Goal: Task Accomplishment & Management: Use online tool/utility

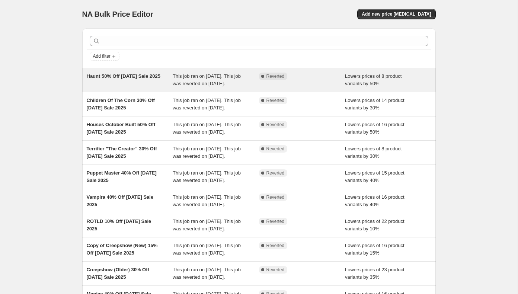
click at [129, 77] on span "Haunt 50% Off Labor Day Sale 2025" at bounding box center [124, 76] width 74 height 6
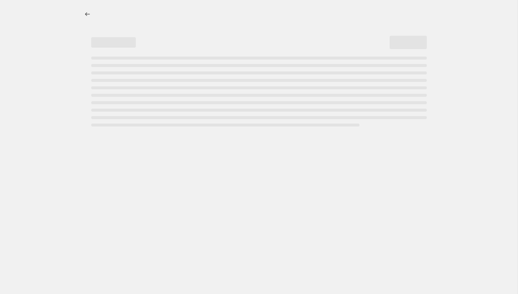
select select "percentage"
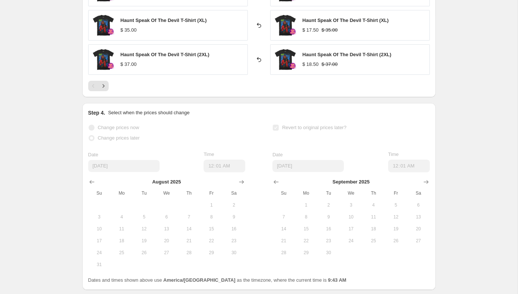
scroll to position [666, 0]
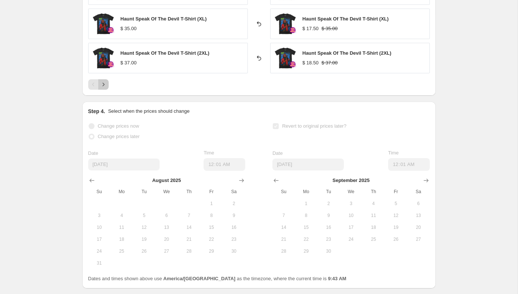
click at [106, 81] on icon "Next" at bounding box center [103, 84] width 7 height 7
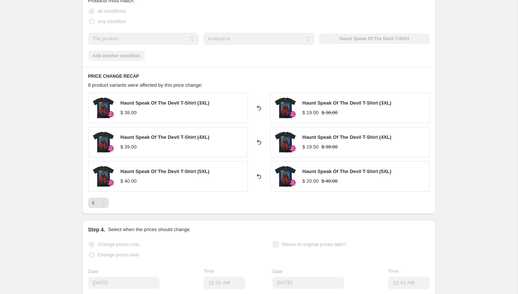
scroll to position [477, 0]
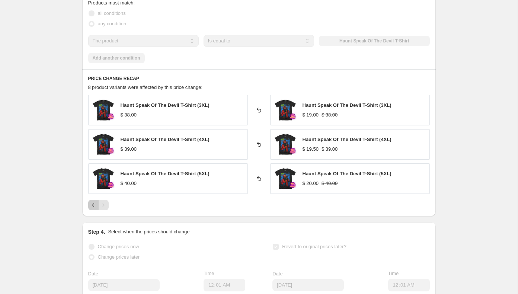
click at [95, 205] on icon "Previous" at bounding box center [93, 204] width 7 height 7
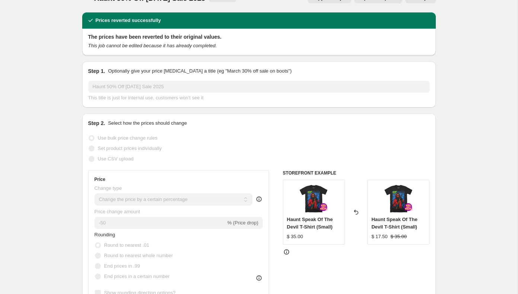
scroll to position [0, 0]
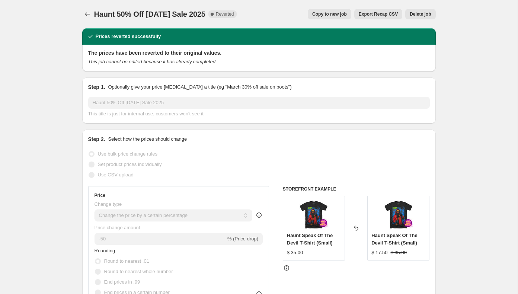
click at [328, 13] on span "Copy to new job" at bounding box center [329, 14] width 35 height 6
select select "percentage"
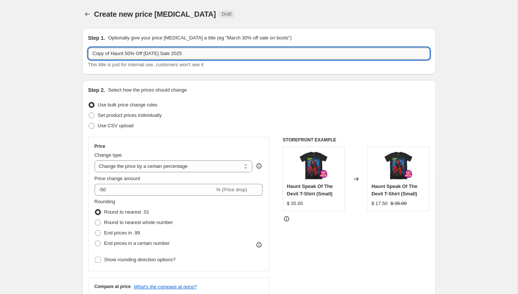
click at [112, 55] on input "Copy of Haunt 50% Off Labor Day Sale 2025" at bounding box center [259, 54] width 342 height 12
click at [112, 54] on input "Haunt 50% Off Labor Day Sale 2025" at bounding box center [259, 54] width 342 height 12
drag, startPoint x: 150, startPoint y: 53, endPoint x: 108, endPoint y: 54, distance: 42.4
click at [108, 54] on input "Haunt 50% Off Labor Day Sale 2025" at bounding box center [259, 54] width 342 height 12
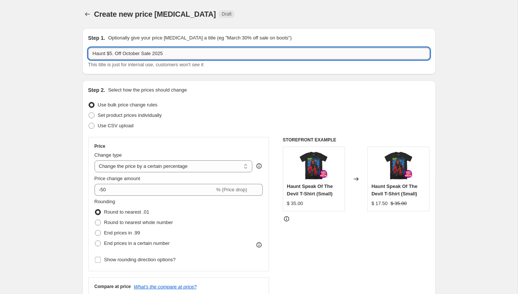
click at [113, 55] on input "Haunt $5. Off October Sale 2025" at bounding box center [259, 54] width 342 height 12
type input "Haunt $3. Off October Sale 2025"
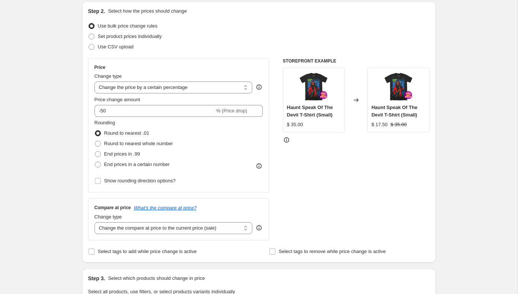
scroll to position [79, 0]
click at [147, 86] on select "Change the price to a certain amount Change the price by a certain amount Chang…" at bounding box center [174, 87] width 158 height 12
select select "by"
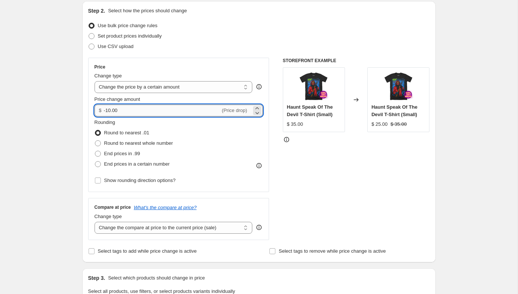
click at [130, 110] on input "-10.00" at bounding box center [162, 111] width 116 height 12
type input "-1"
type input "-3.00"
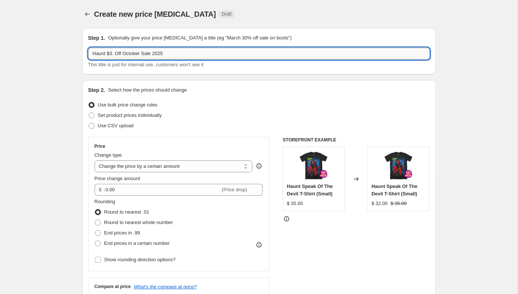
click at [113, 55] on input "Haunt $3. Off October Sale 2025" at bounding box center [259, 54] width 342 height 12
type input "Haunt $15. Off October Sale 2025"
click at [133, 171] on select "Change the price to a certain amount Change the price by a certain amount Chang…" at bounding box center [174, 166] width 158 height 12
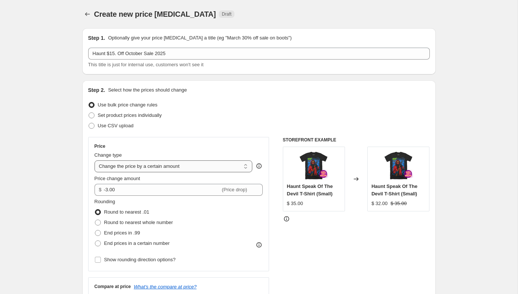
select select "to"
type input "80.00"
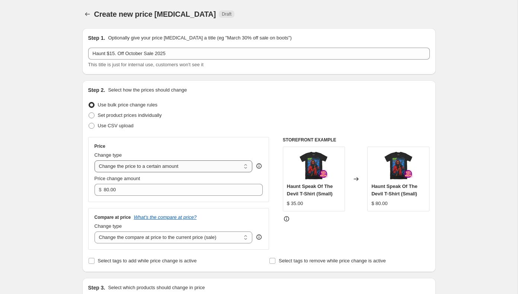
click at [132, 167] on select "Change the price to a certain amount Change the price by a certain amount Chang…" at bounding box center [174, 166] width 158 height 12
select select "percentage"
type input "-15"
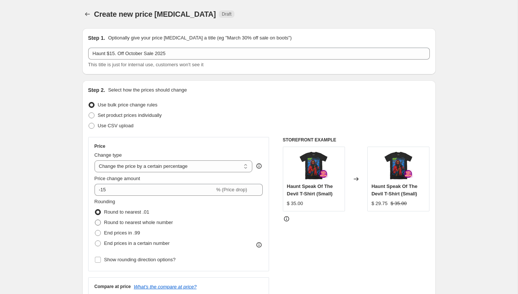
click at [98, 224] on span at bounding box center [98, 223] width 6 height 6
click at [95, 220] on input "Round to nearest whole number" at bounding box center [95, 220] width 0 height 0
radio input "true"
click at [98, 212] on span at bounding box center [98, 212] width 6 height 6
click at [95, 209] on input "Round to nearest .01" at bounding box center [95, 209] width 0 height 0
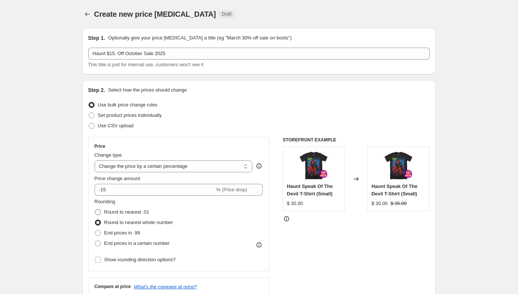
radio input "true"
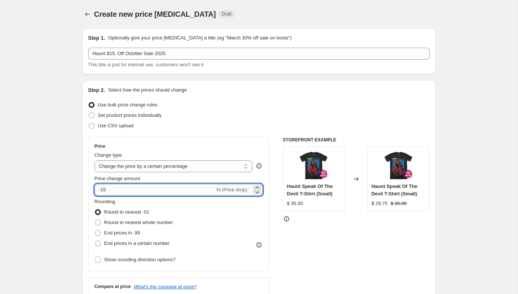
click at [116, 190] on input "-15" at bounding box center [155, 190] width 120 height 12
type input "-12"
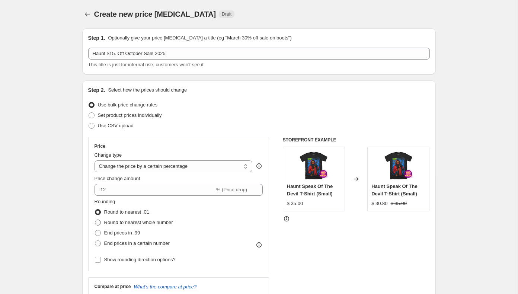
click at [96, 221] on span at bounding box center [98, 223] width 6 height 6
click at [95, 220] on input "Round to nearest whole number" at bounding box center [95, 220] width 0 height 0
radio input "true"
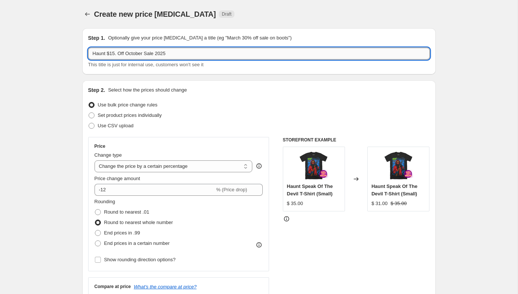
drag, startPoint x: 116, startPoint y: 54, endPoint x: 109, endPoint y: 54, distance: 6.7
click at [109, 54] on input "Haunt $15. Off October Sale 2025" at bounding box center [259, 54] width 342 height 12
type input "Haunt 12% Off October Sale 2025"
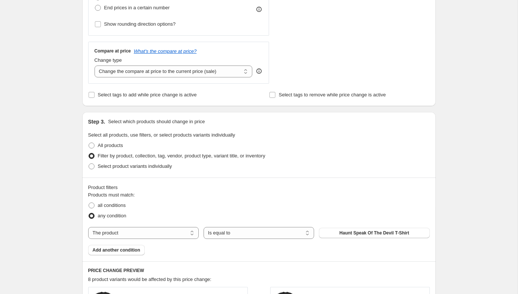
scroll to position [248, 0]
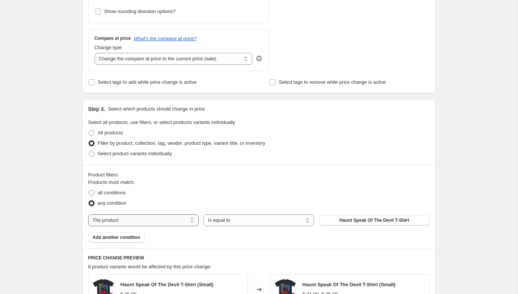
click at [138, 223] on select "The product The product's collection The product's tag The product's vendor The…" at bounding box center [143, 220] width 111 height 12
select select "collection"
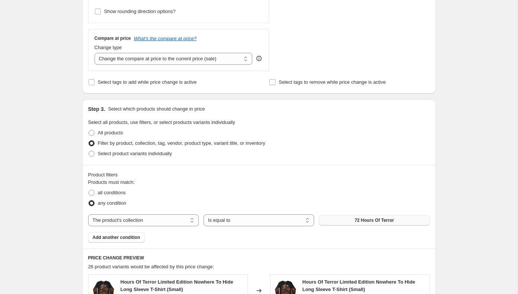
click at [360, 222] on span "72 Hours Of Terror" at bounding box center [374, 220] width 39 height 6
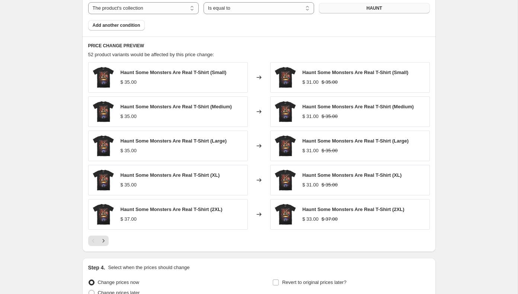
scroll to position [534, 0]
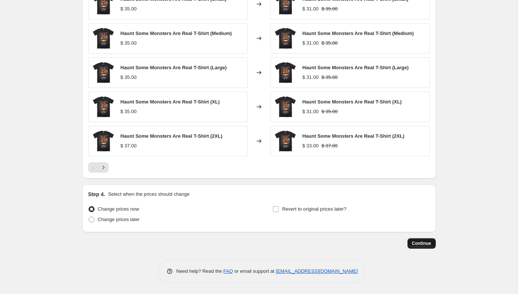
click at [418, 243] on span "Continue" at bounding box center [421, 243] width 19 height 6
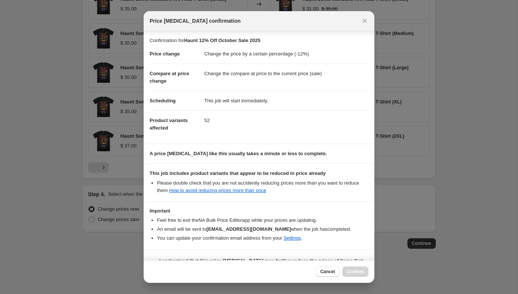
scroll to position [19, 0]
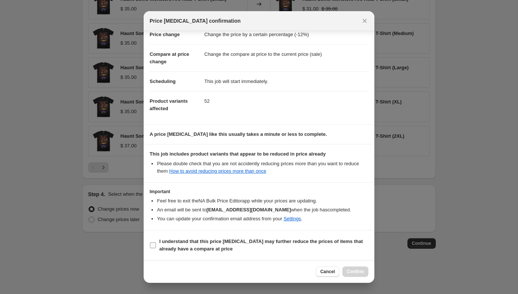
click at [151, 246] on input "I understand that this price change job may further reduce the prices of items …" at bounding box center [153, 245] width 6 height 6
checkbox input "true"
click at [358, 272] on span "Confirm" at bounding box center [355, 272] width 17 height 6
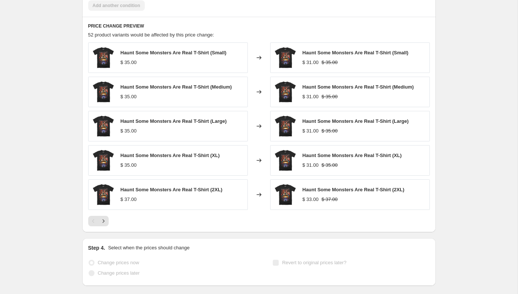
scroll to position [553, 0]
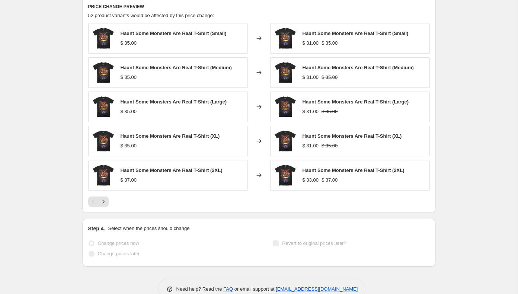
select select "percentage"
select select "collection"
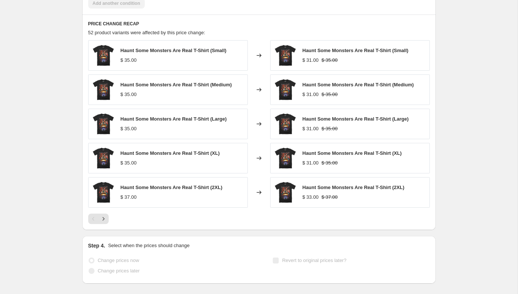
scroll to position [0, 0]
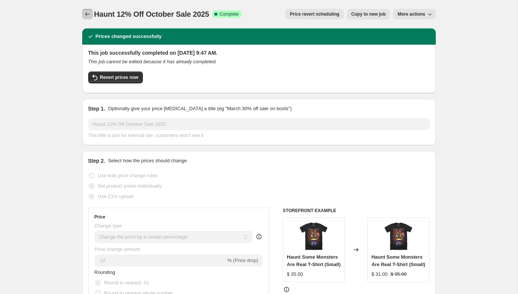
click at [89, 15] on icon "Price change jobs" at bounding box center [87, 13] width 7 height 7
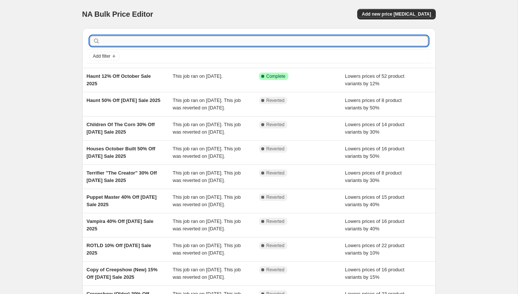
click at [148, 42] on input "text" at bounding box center [265, 41] width 327 height 10
type input "HALLOWEEN 5"
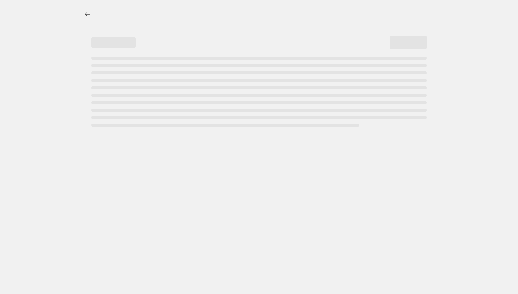
select select "percentage"
select select "collection"
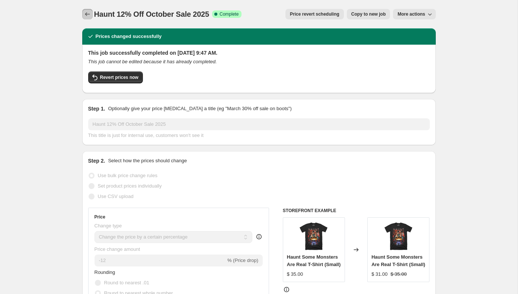
click at [86, 13] on icon "Price change jobs" at bounding box center [87, 13] width 7 height 7
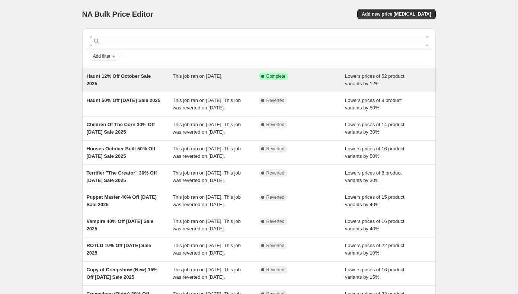
click at [128, 80] on div "Haunt 12% Off October Sale 2025" at bounding box center [130, 80] width 86 height 15
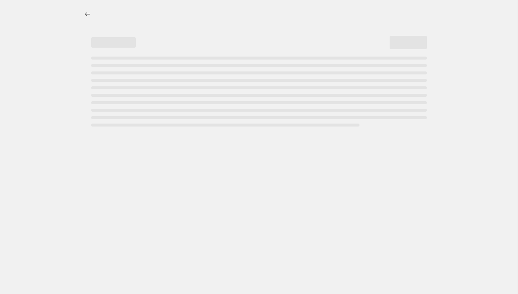
select select "percentage"
select select "collection"
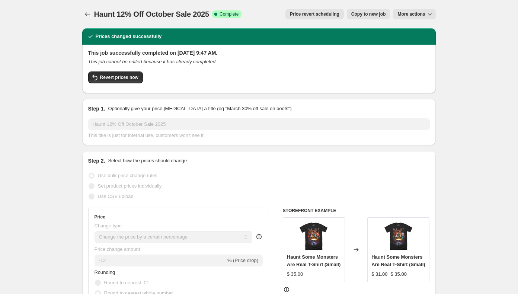
click at [372, 13] on span "Copy to new job" at bounding box center [368, 14] width 35 height 6
select select "percentage"
select select "collection"
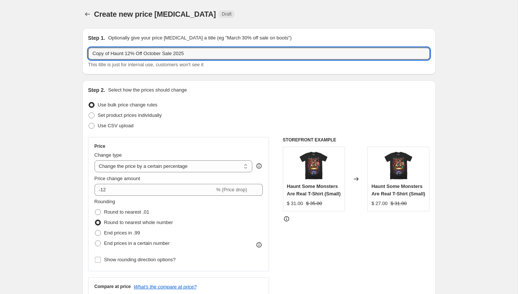
drag, startPoint x: 125, startPoint y: 55, endPoint x: 74, endPoint y: 53, distance: 50.6
click at [127, 54] on input "Halloween 5 12% Off October Sale 2025" at bounding box center [259, 54] width 342 height 12
type input "Halloween 5 15% Off October Sale 2025"
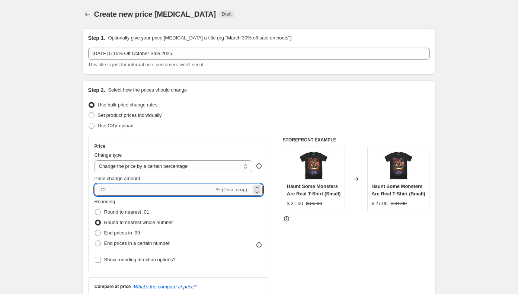
click at [127, 191] on input "-12" at bounding box center [155, 190] width 120 height 12
type input "-15"
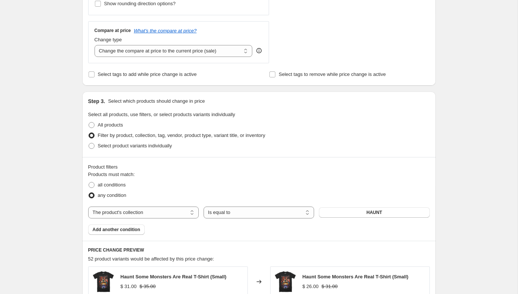
scroll to position [321, 0]
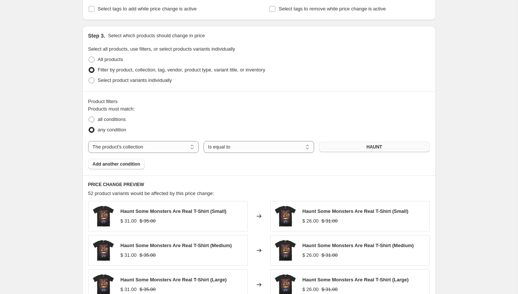
click at [343, 144] on button "HAUNT" at bounding box center [374, 147] width 111 height 10
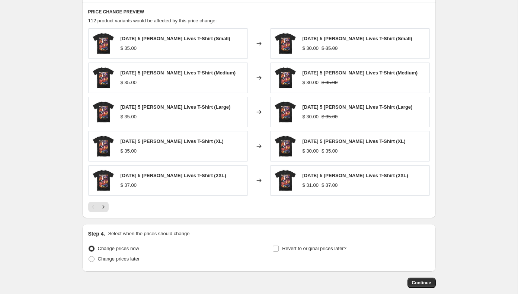
scroll to position [534, 0]
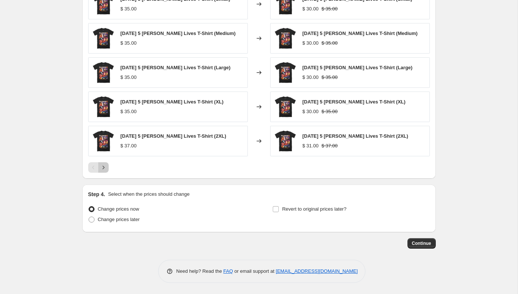
click at [102, 167] on icon "Next" at bounding box center [103, 167] width 7 height 7
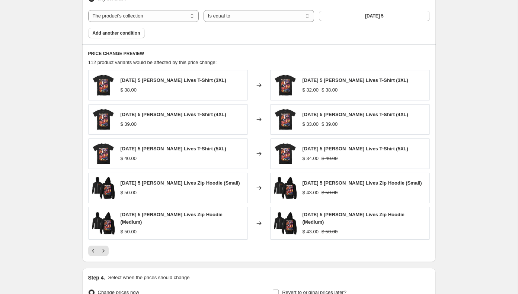
scroll to position [447, 0]
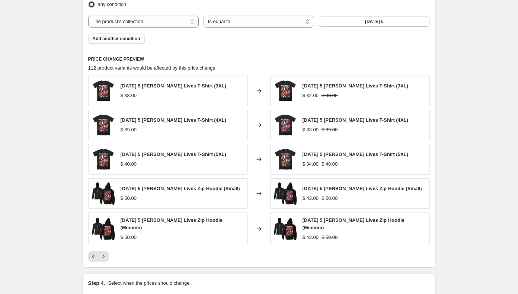
click at [118, 40] on span "Add another condition" at bounding box center [117, 39] width 48 height 6
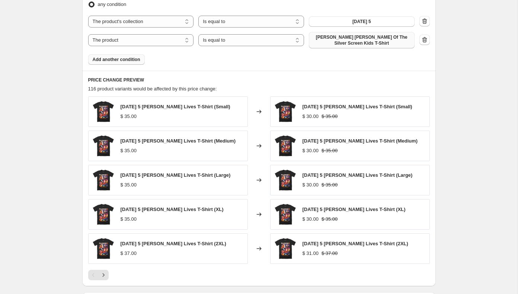
click at [328, 38] on span "Alfred Hitchcock King Of The Silver Screen Kids T-Shirt" at bounding box center [361, 40] width 97 height 12
click at [424, 41] on icon "button" at bounding box center [424, 39] width 7 height 7
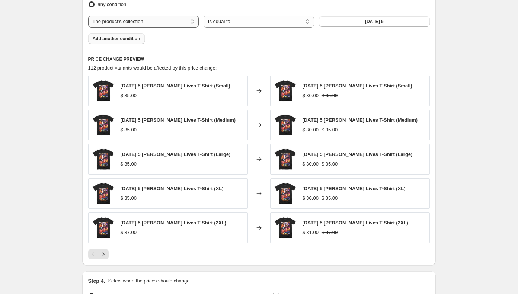
click at [157, 20] on select "The product The product's collection The product's tag The product's vendor The…" at bounding box center [143, 22] width 111 height 12
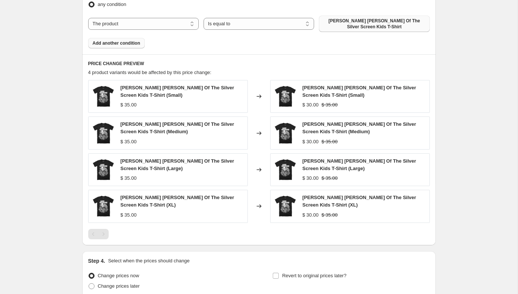
click at [361, 26] on span "Alfred Hitchcock King Of The Silver Screen Kids T-Shirt" at bounding box center [374, 24] width 102 height 12
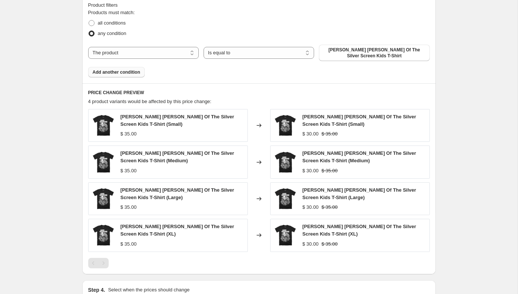
scroll to position [410, 0]
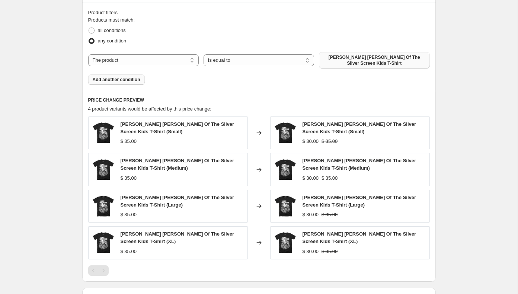
click at [351, 60] on span "Alfred Hitchcock King Of The Silver Screen Kids T-Shirt" at bounding box center [374, 60] width 102 height 12
click at [137, 63] on select "The product The product's collection The product's tag The product's vendor The…" at bounding box center [143, 60] width 111 height 12
select select "vendor"
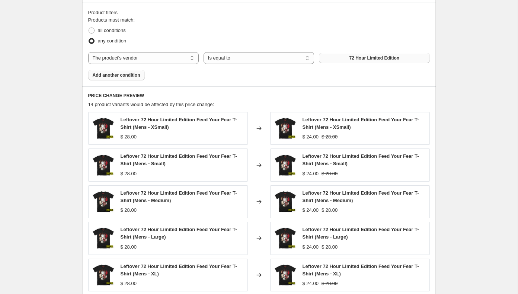
click at [368, 58] on span "72 Hour Limited Edition" at bounding box center [374, 58] width 50 height 6
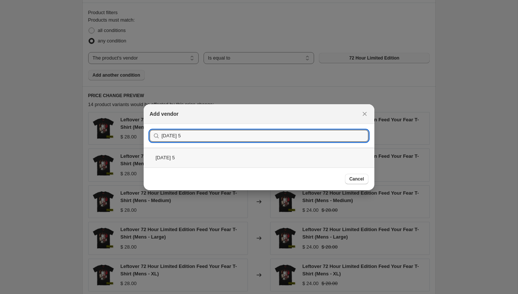
type input "halloween 5"
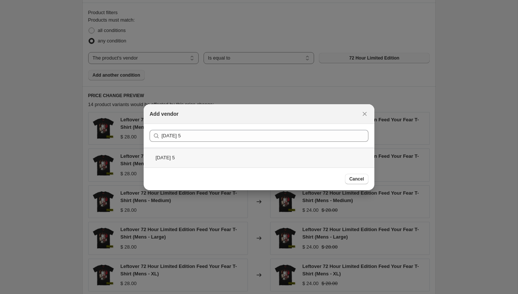
click at [171, 161] on div "Halloween 5" at bounding box center [259, 158] width 231 height 20
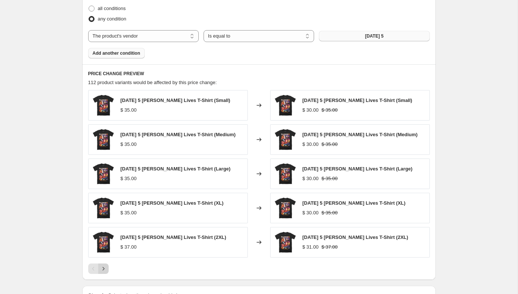
scroll to position [411, 0]
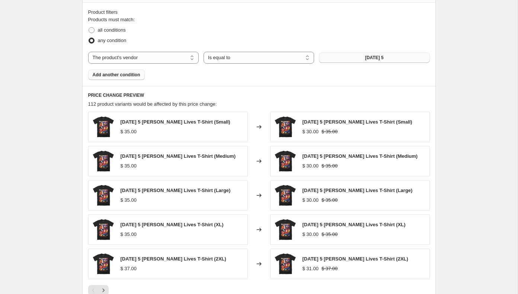
click at [117, 73] on span "Add another condition" at bounding box center [117, 75] width 48 height 6
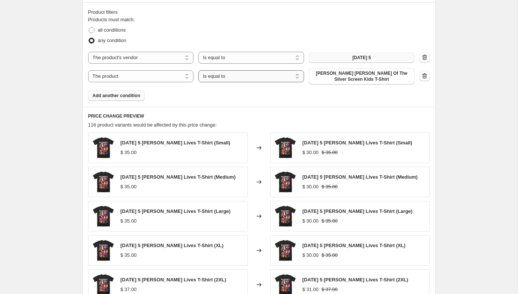
click at [254, 78] on select "Is equal to Is not equal to" at bounding box center [251, 76] width 106 height 12
click at [333, 81] on span "Alfred Hitchcock King Of The Silver Screen Kids T-Shirt" at bounding box center [361, 76] width 97 height 12
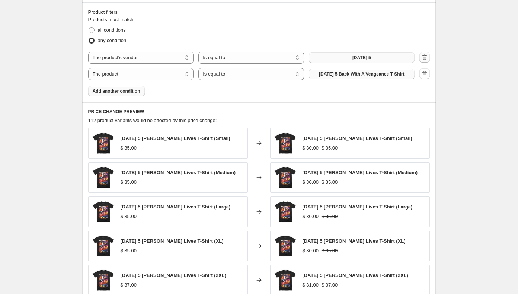
click at [425, 57] on icon "button" at bounding box center [424, 57] width 7 height 7
select select "product"
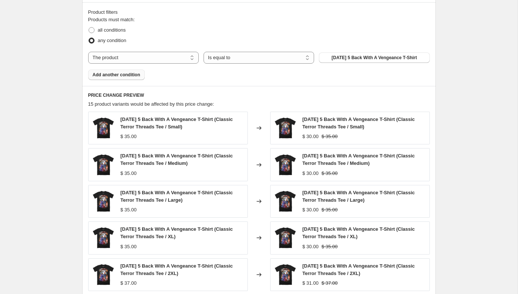
click at [131, 75] on span "Add another condition" at bounding box center [117, 75] width 48 height 6
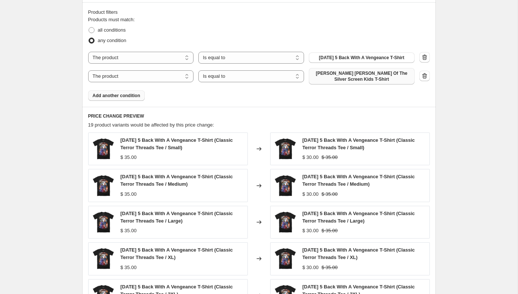
click at [362, 78] on span "Alfred Hitchcock King Of The Silver Screen Kids T-Shirt" at bounding box center [361, 76] width 97 height 12
click at [357, 77] on span "Alfred Hitchcock King Of The Silver Screen Kids T-Shirt" at bounding box center [361, 76] width 97 height 12
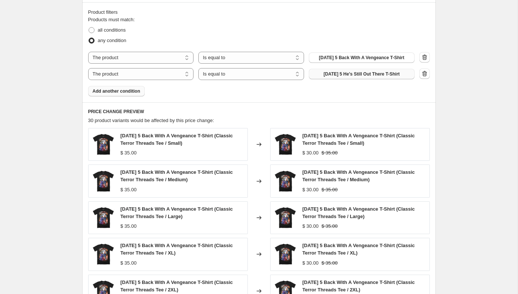
click at [134, 93] on span "Add another condition" at bounding box center [117, 91] width 48 height 6
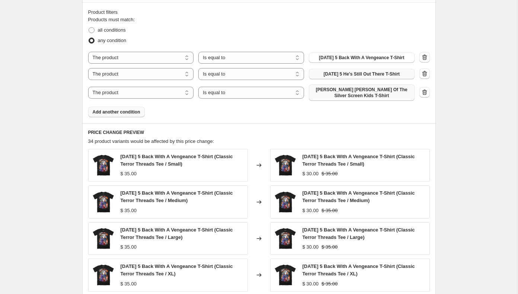
click at [365, 91] on span "Alfred Hitchcock King Of The Silver Screen Kids T-Shirt" at bounding box center [361, 93] width 97 height 12
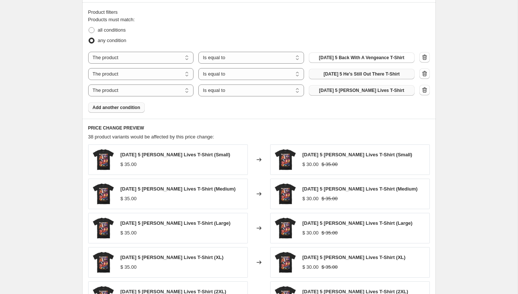
click at [131, 105] on span "Add another condition" at bounding box center [117, 108] width 48 height 6
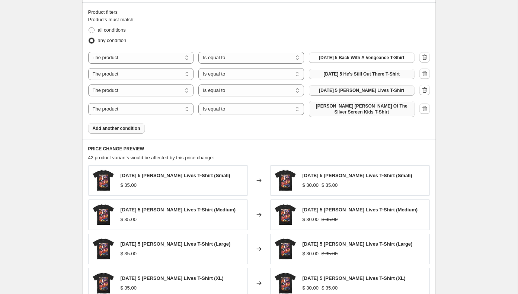
click at [374, 105] on span "Alfred Hitchcock King Of The Silver Screen Kids T-Shirt" at bounding box center [361, 109] width 97 height 12
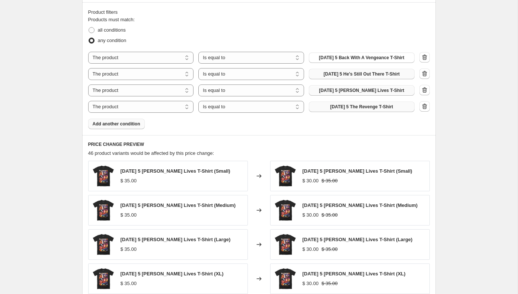
click at [119, 121] on span "Add another condition" at bounding box center [117, 124] width 48 height 6
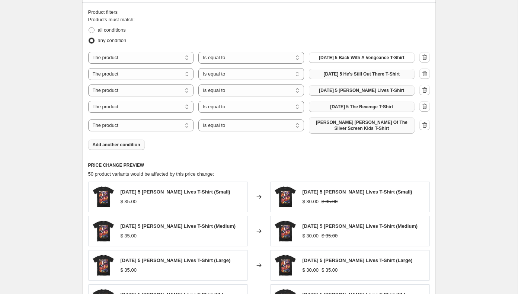
click at [347, 124] on span "Alfred Hitchcock King Of The Silver Screen Kids T-Shirt" at bounding box center [361, 125] width 97 height 12
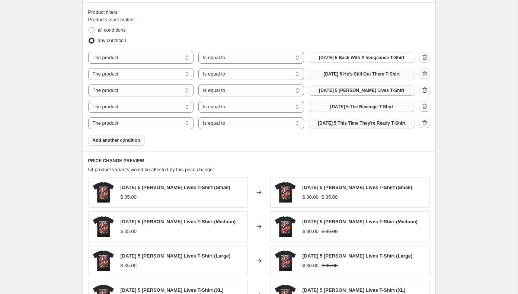
click at [125, 143] on span "Add another condition" at bounding box center [117, 140] width 48 height 6
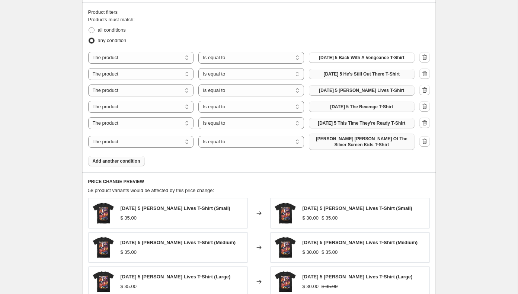
click at [394, 143] on span "Alfred Hitchcock King Of The Silver Screen Kids T-Shirt" at bounding box center [361, 142] width 97 height 12
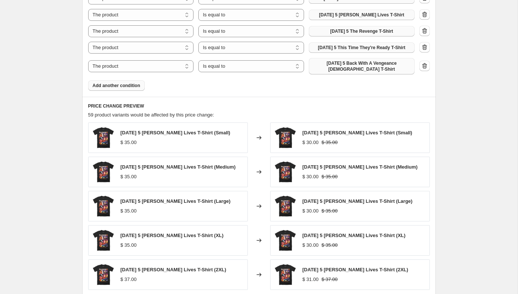
scroll to position [624, 0]
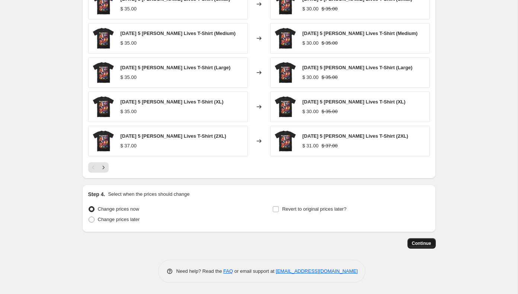
click at [420, 241] on span "Continue" at bounding box center [421, 243] width 19 height 6
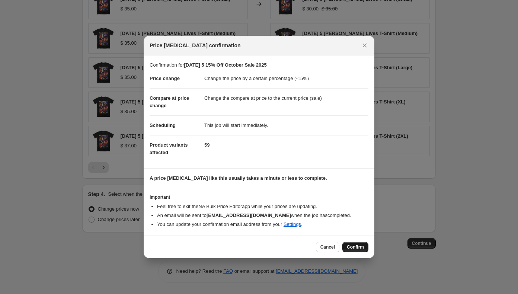
click at [354, 247] on span "Confirm" at bounding box center [355, 247] width 17 height 6
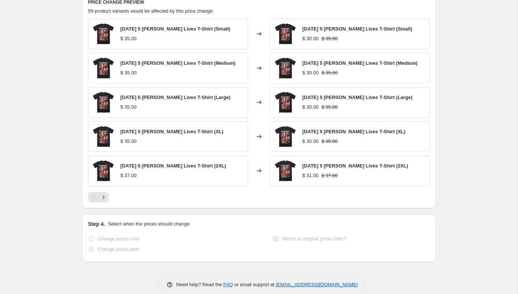
scroll to position [644, 0]
select select "percentage"
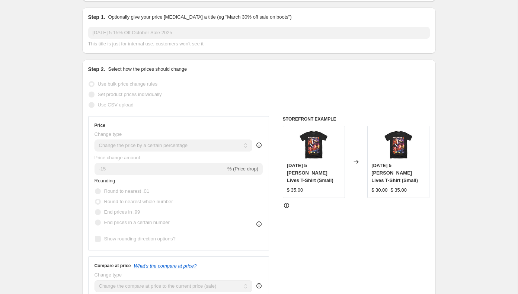
scroll to position [0, 0]
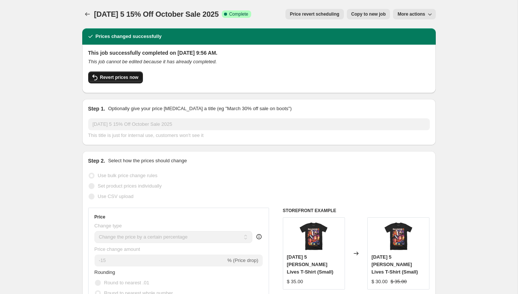
click at [116, 80] on span "Revert prices now" at bounding box center [119, 77] width 38 height 6
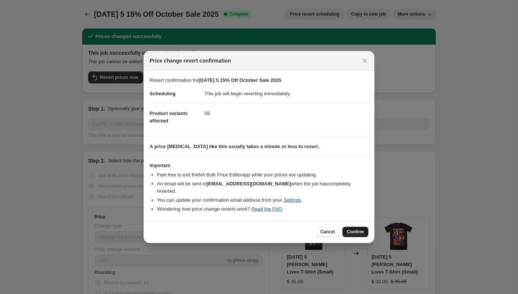
click at [352, 229] on span "Confirm" at bounding box center [355, 232] width 17 height 6
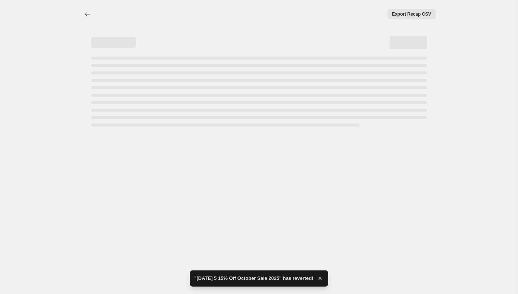
select select "percentage"
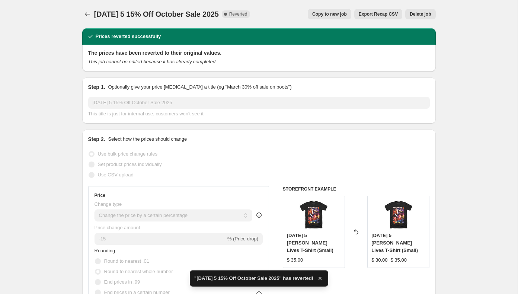
click at [330, 15] on span "Copy to new job" at bounding box center [329, 14] width 35 height 6
select select "percentage"
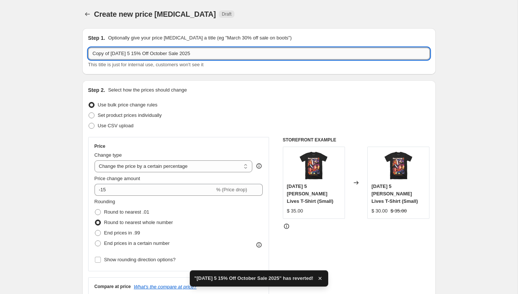
click at [111, 56] on input "Copy of Halloween 5 15% Off October Sale 2025" at bounding box center [259, 54] width 342 height 12
drag, startPoint x: 112, startPoint y: 53, endPoint x: 81, endPoint y: 52, distance: 31.3
type input "Halloween 5 15% Off October Sale 2025"
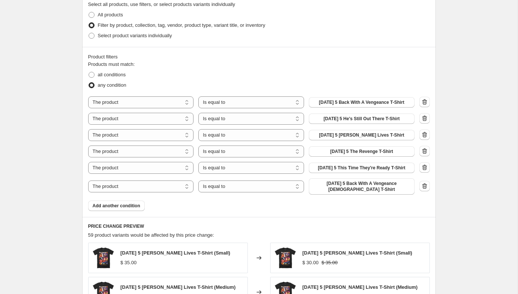
scroll to position [367, 0]
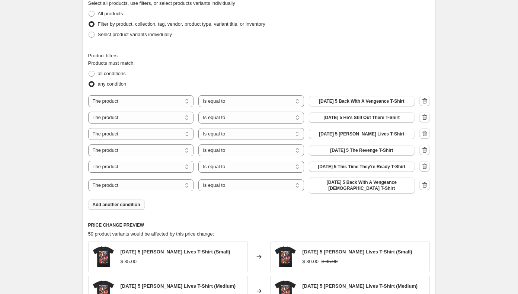
click at [128, 208] on span "Add another condition" at bounding box center [117, 205] width 48 height 6
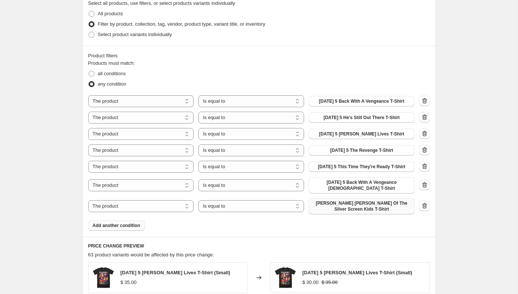
click at [354, 209] on span "Alfred Hitchcock King Of The Silver Screen Kids T-Shirt" at bounding box center [361, 206] width 97 height 12
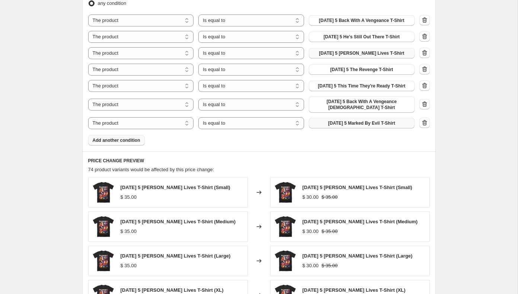
scroll to position [641, 0]
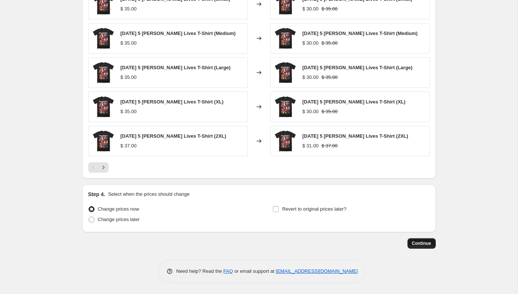
click at [424, 246] on span "Continue" at bounding box center [421, 243] width 19 height 6
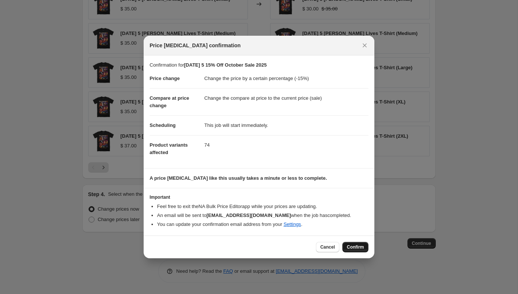
click at [358, 247] on span "Confirm" at bounding box center [355, 247] width 17 height 6
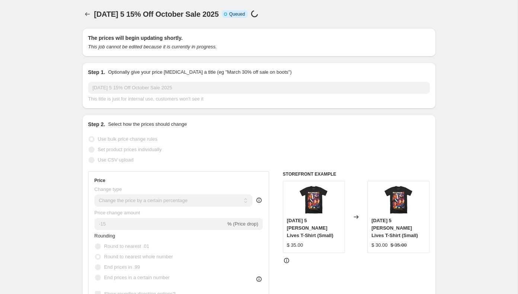
scroll to position [641, 0]
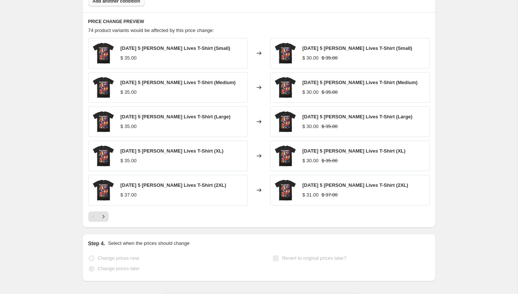
select select "percentage"
